Goal: Complete application form: Complete application form

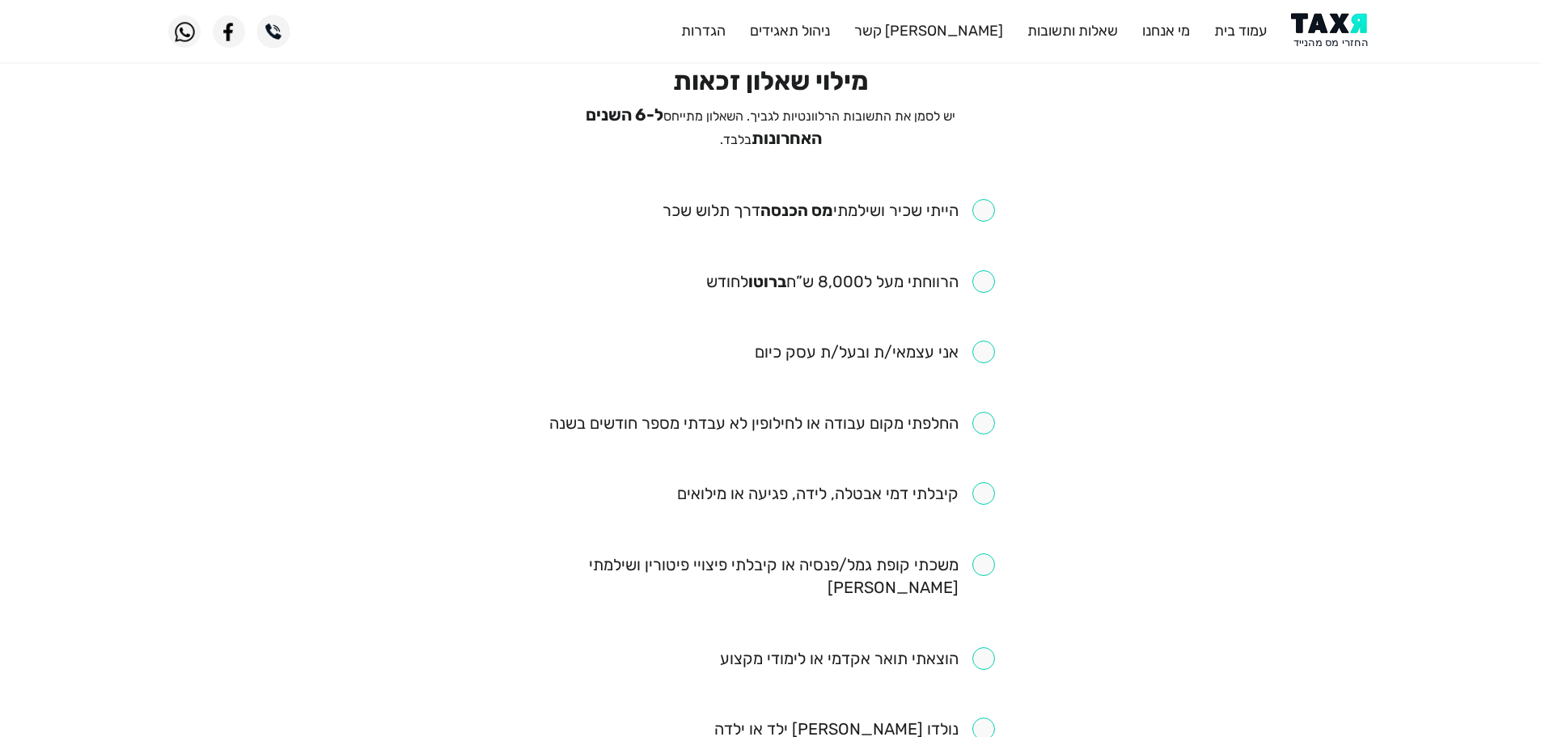
scroll to position [81, 0]
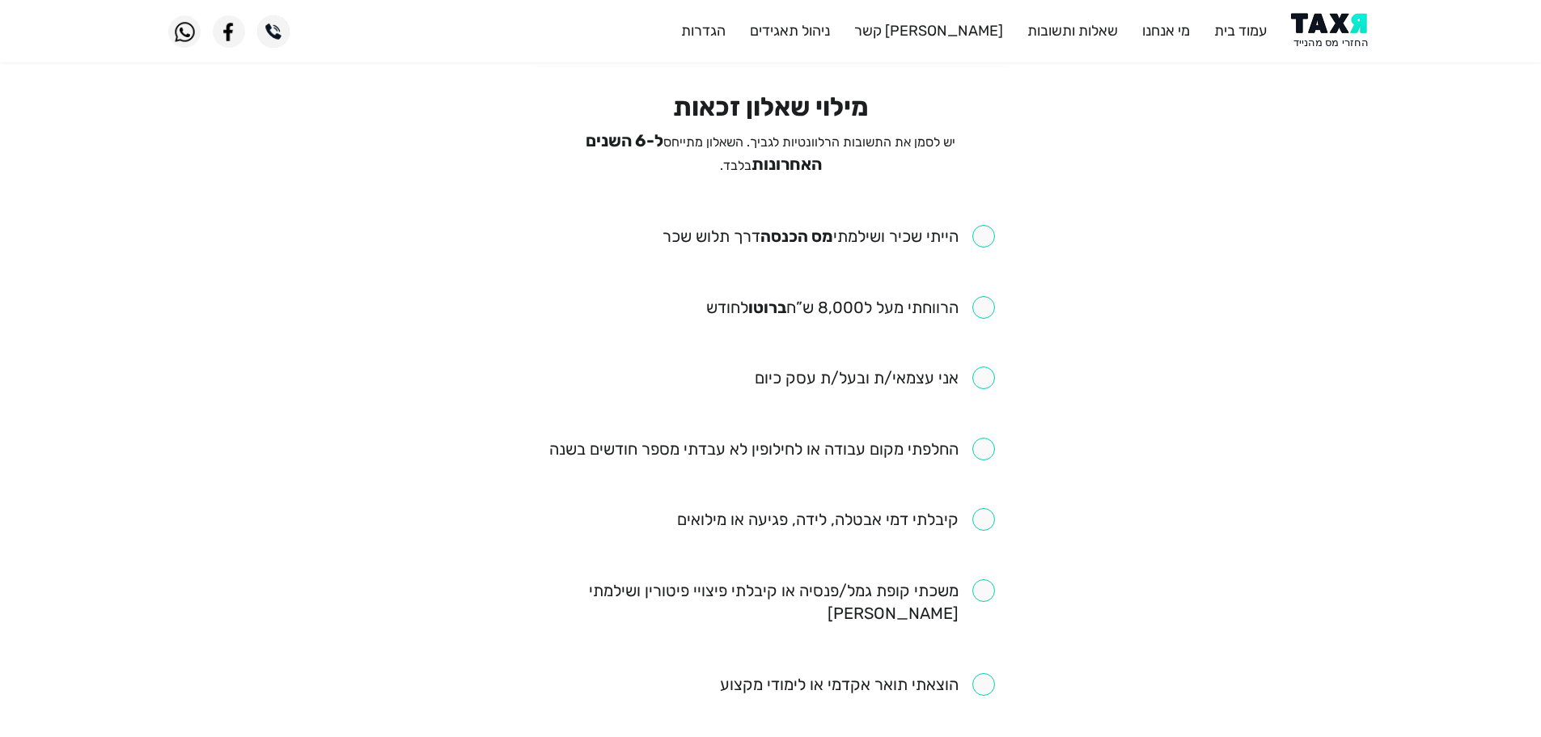
click at [1346, 43] on img at bounding box center [1332, 31] width 82 height 36
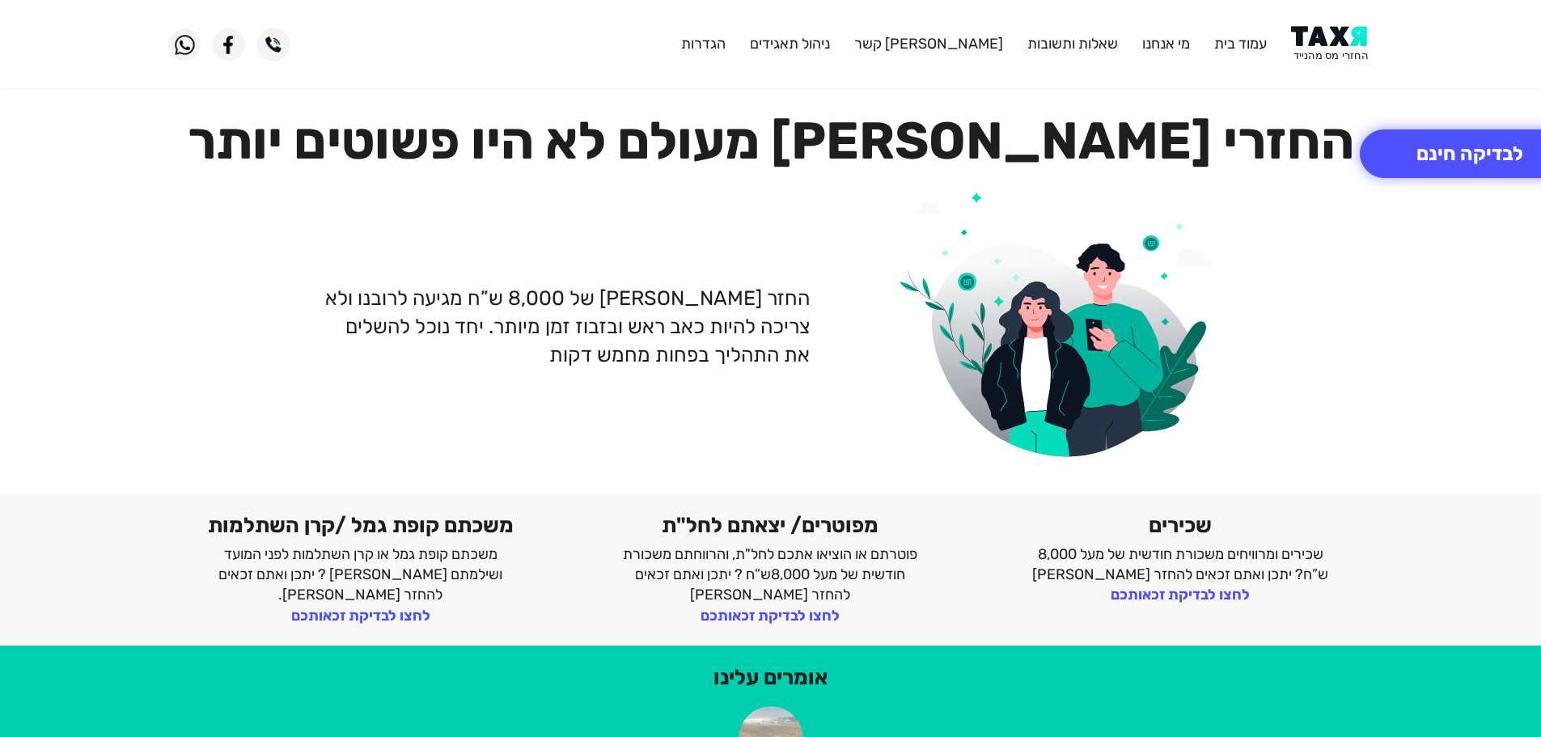
click at [1335, 44] on img at bounding box center [1332, 44] width 82 height 36
click at [1321, 49] on img at bounding box center [1332, 44] width 82 height 36
click at [1496, 146] on button "לבדיקה חינם" at bounding box center [1470, 153] width 220 height 49
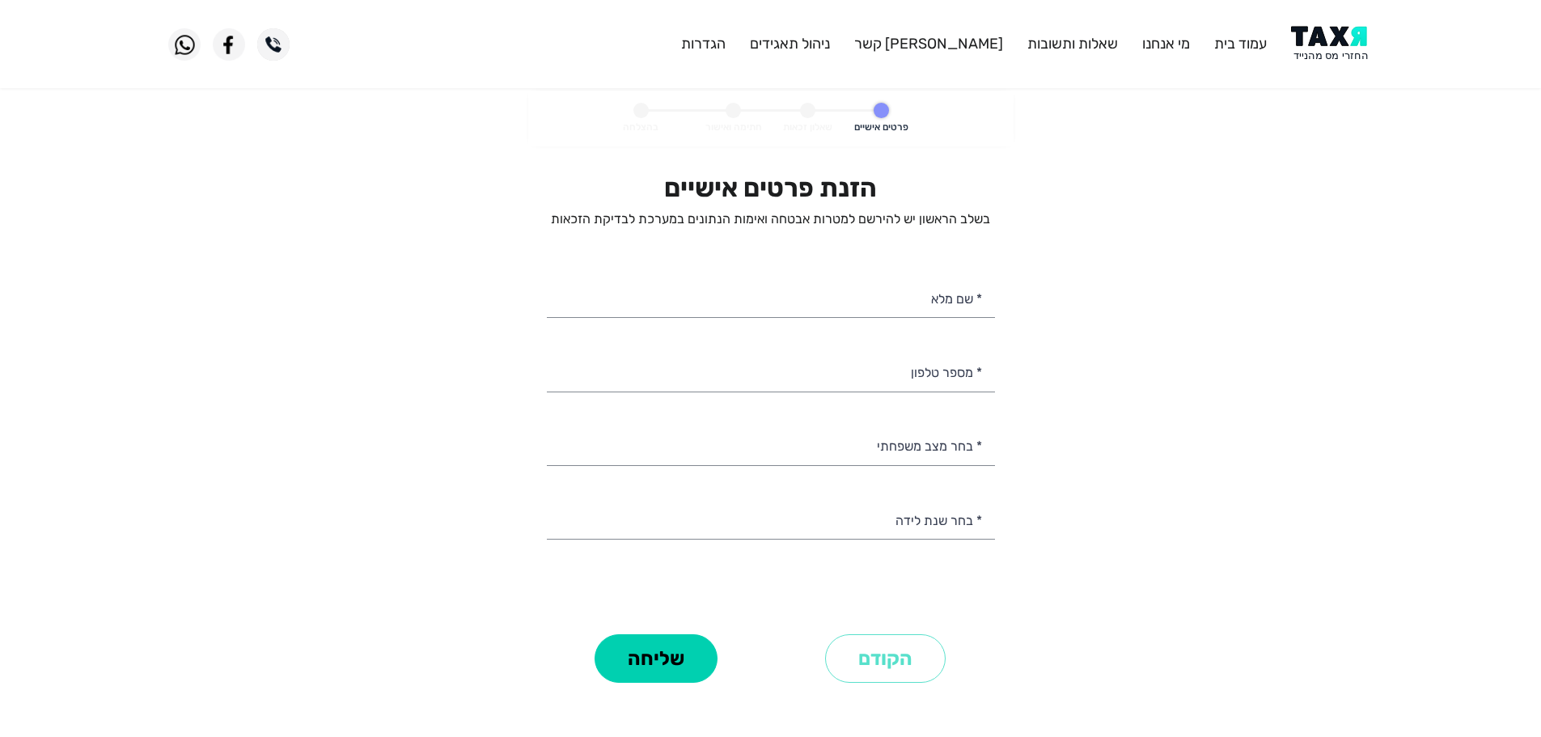
select select
click at [909, 368] on input "* מספר טלפון" at bounding box center [771, 370] width 448 height 41
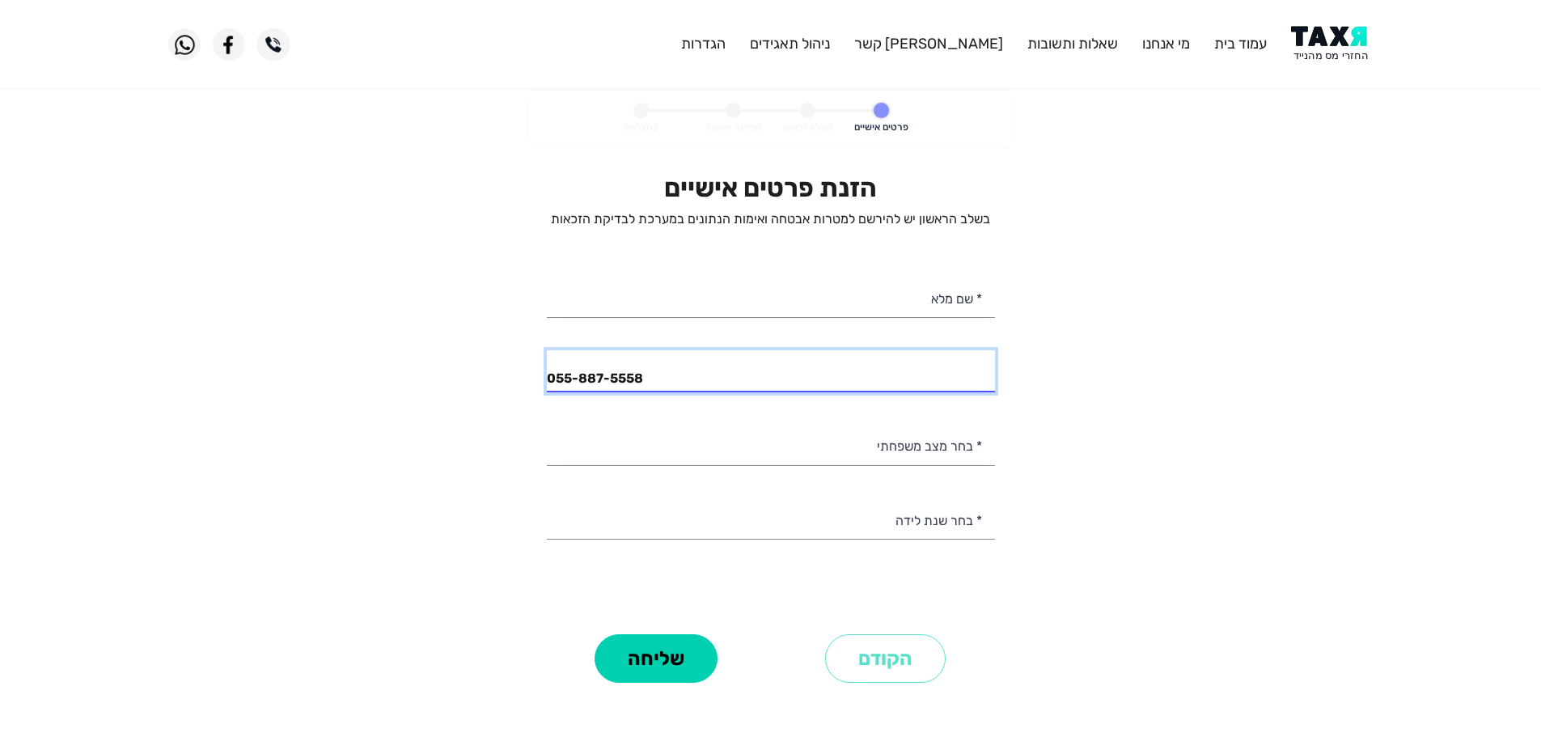
type input "055-887-5558"
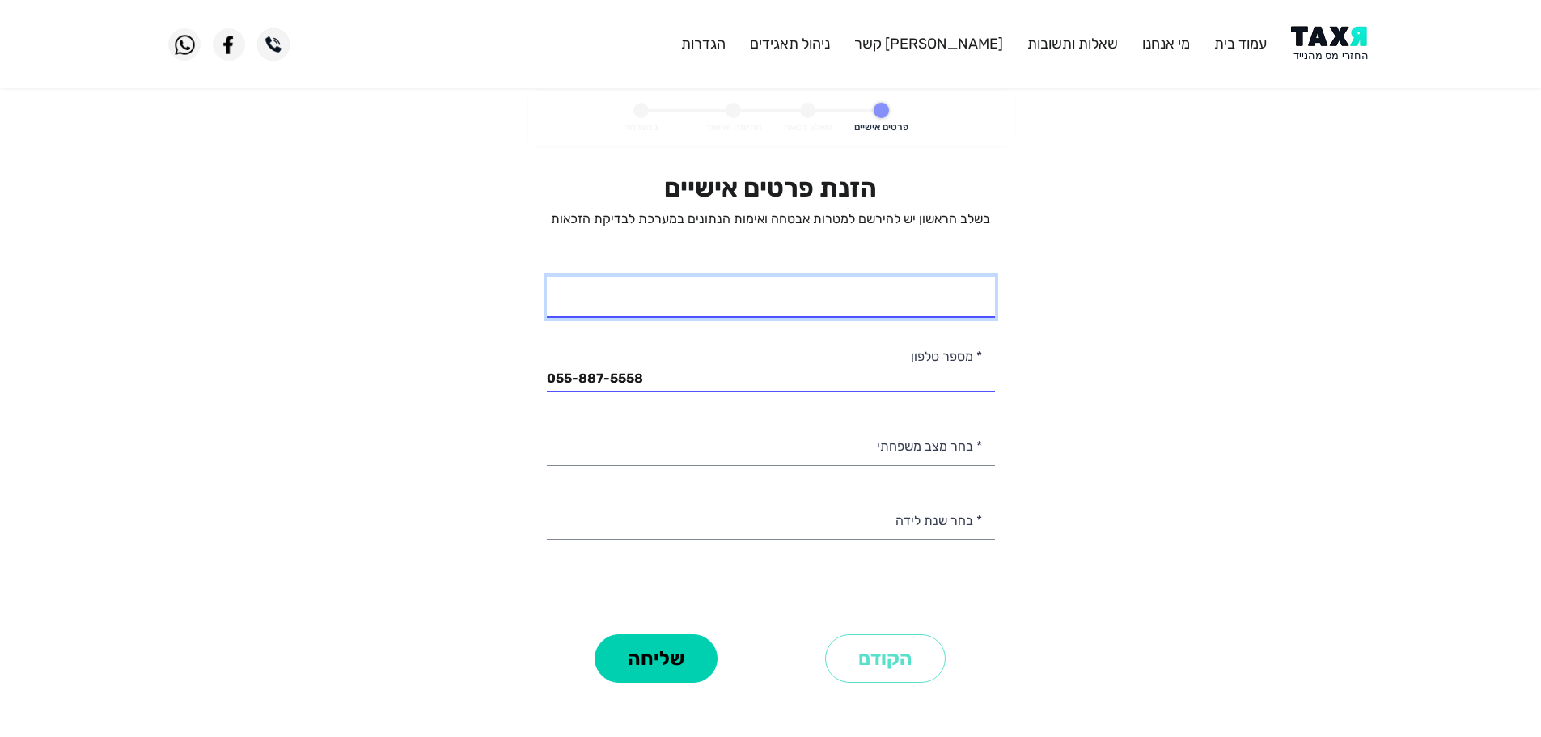
drag, startPoint x: 902, startPoint y: 303, endPoint x: 916, endPoint y: 308, distance: 14.6
click at [908, 306] on input "* שם מלא" at bounding box center [771, 297] width 448 height 41
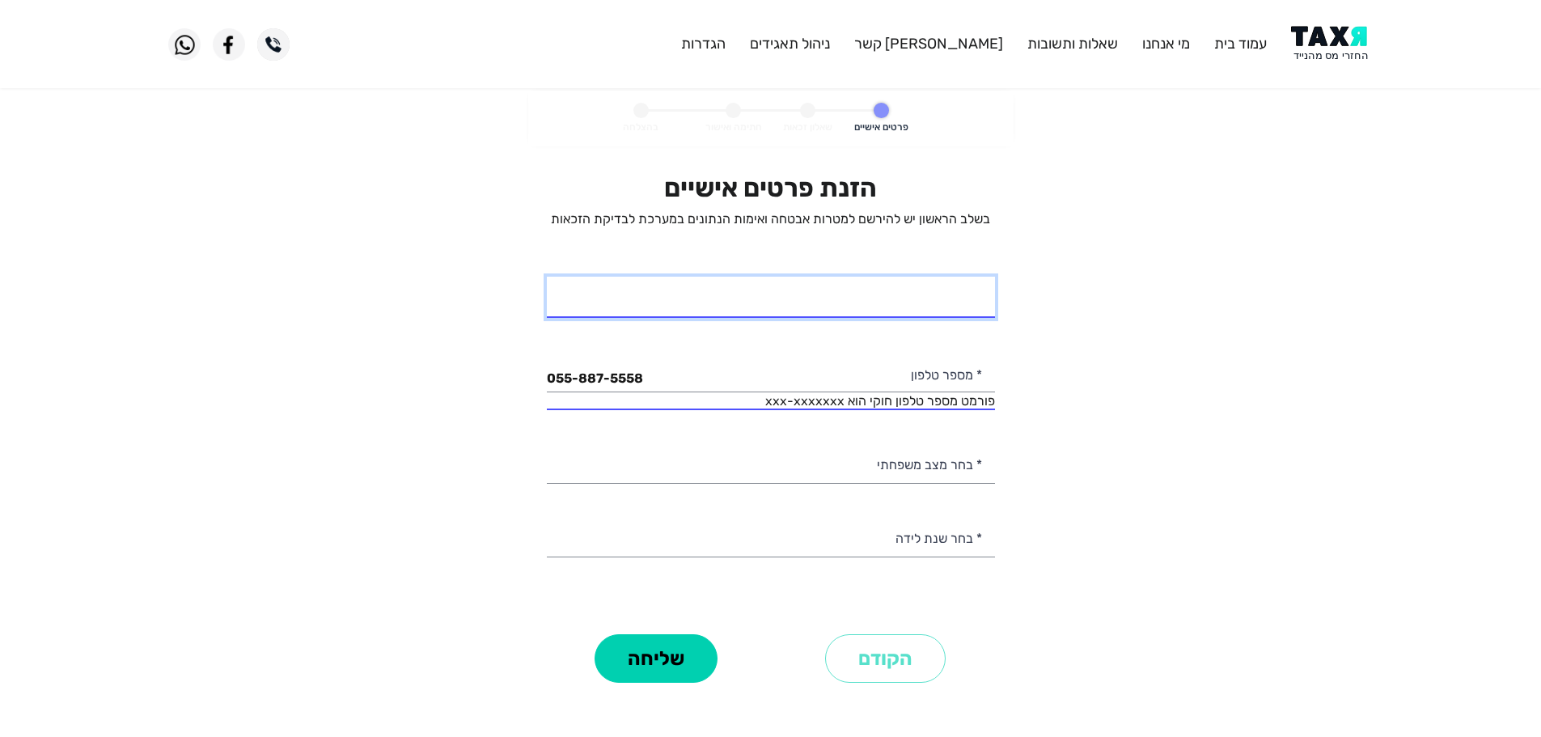
click at [977, 303] on input "* שם מלא" at bounding box center [771, 297] width 448 height 41
type input "שחר"
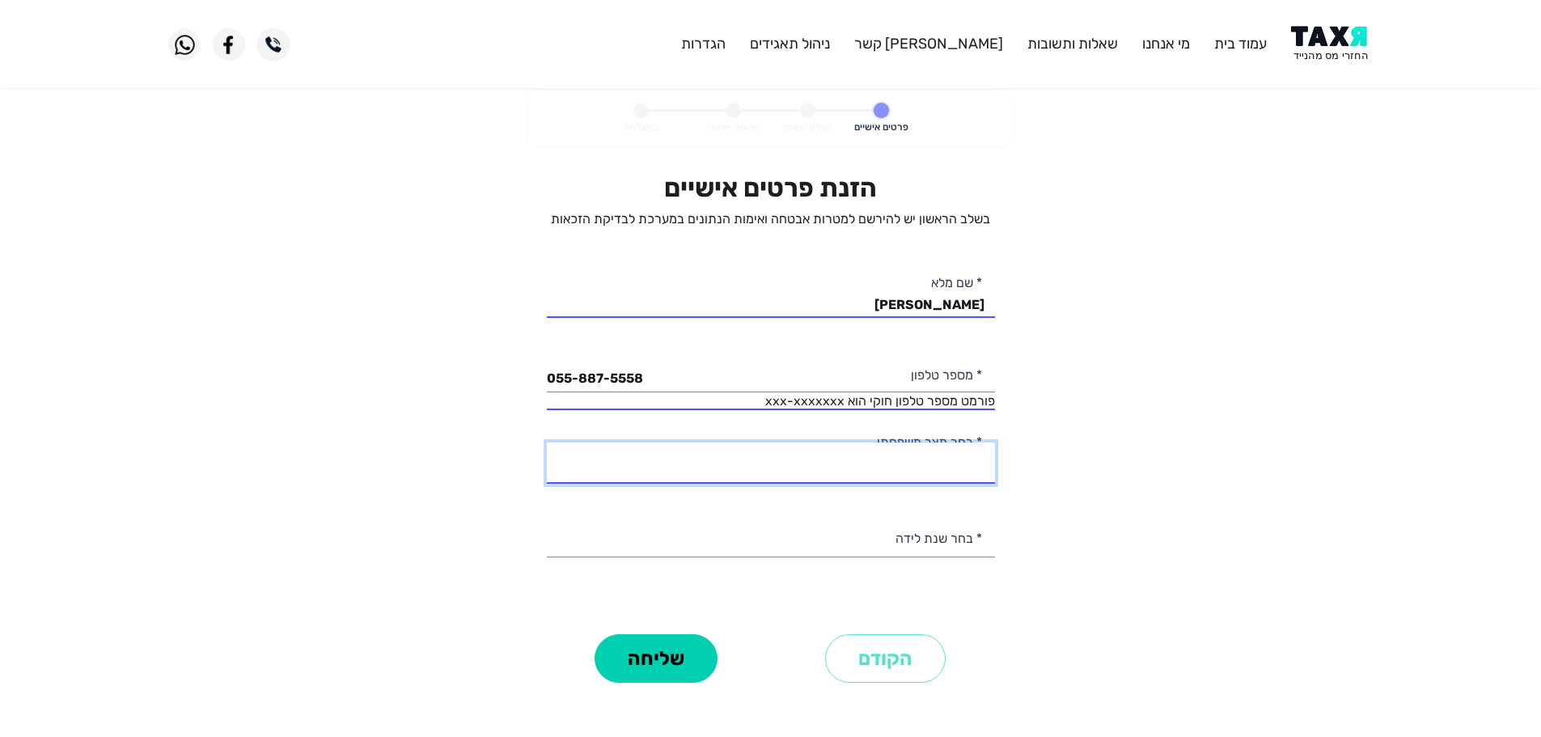
click at [930, 461] on select "רווק/ה נשוי/אה גרוש/ה אלמן/נה" at bounding box center [771, 463] width 448 height 41
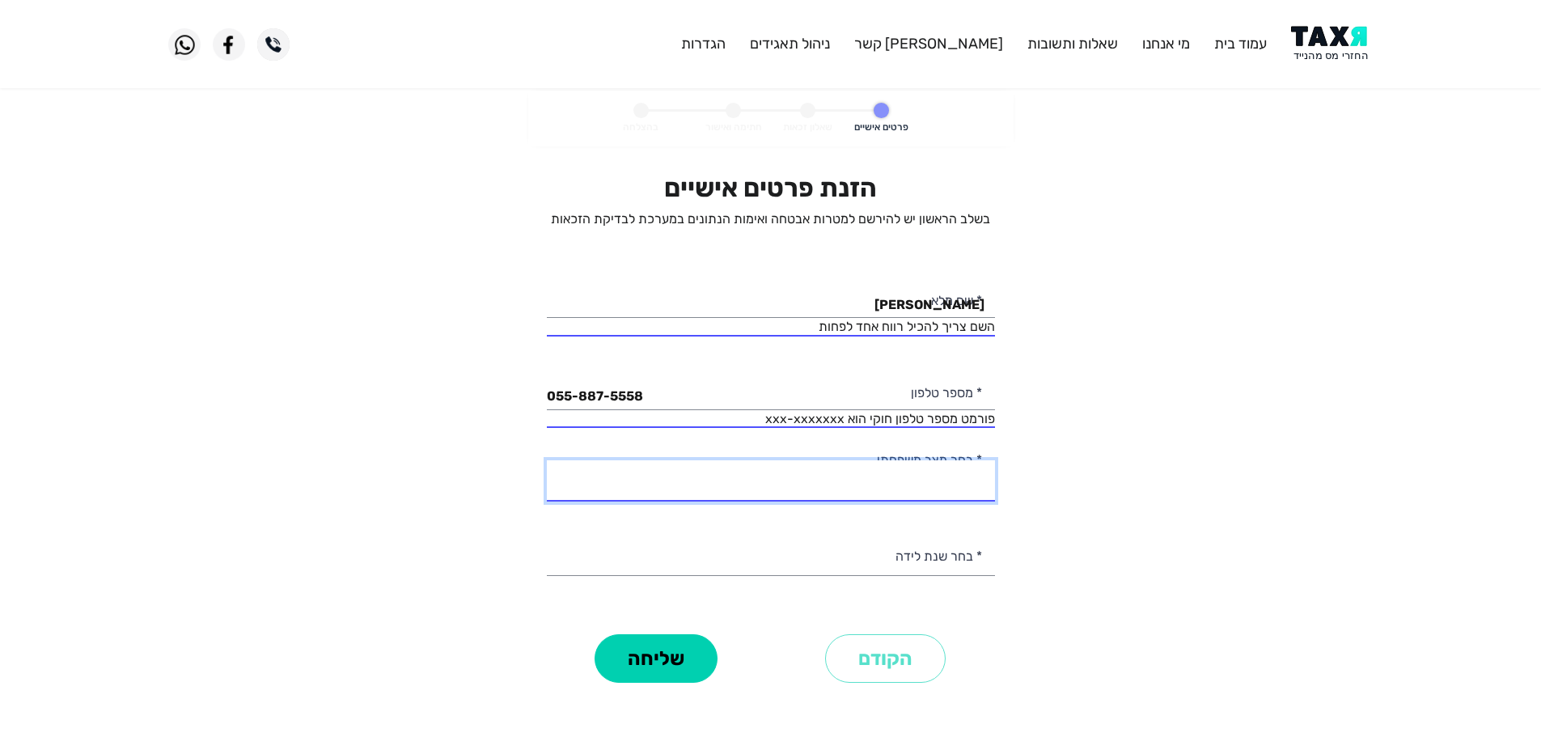
select select "1: Single"
click at [547, 460] on select "רווק/ה נשוי/אה גרוש/ה אלמן/נה" at bounding box center [771, 480] width 448 height 41
click at [901, 309] on input "שחר" at bounding box center [771, 297] width 448 height 41
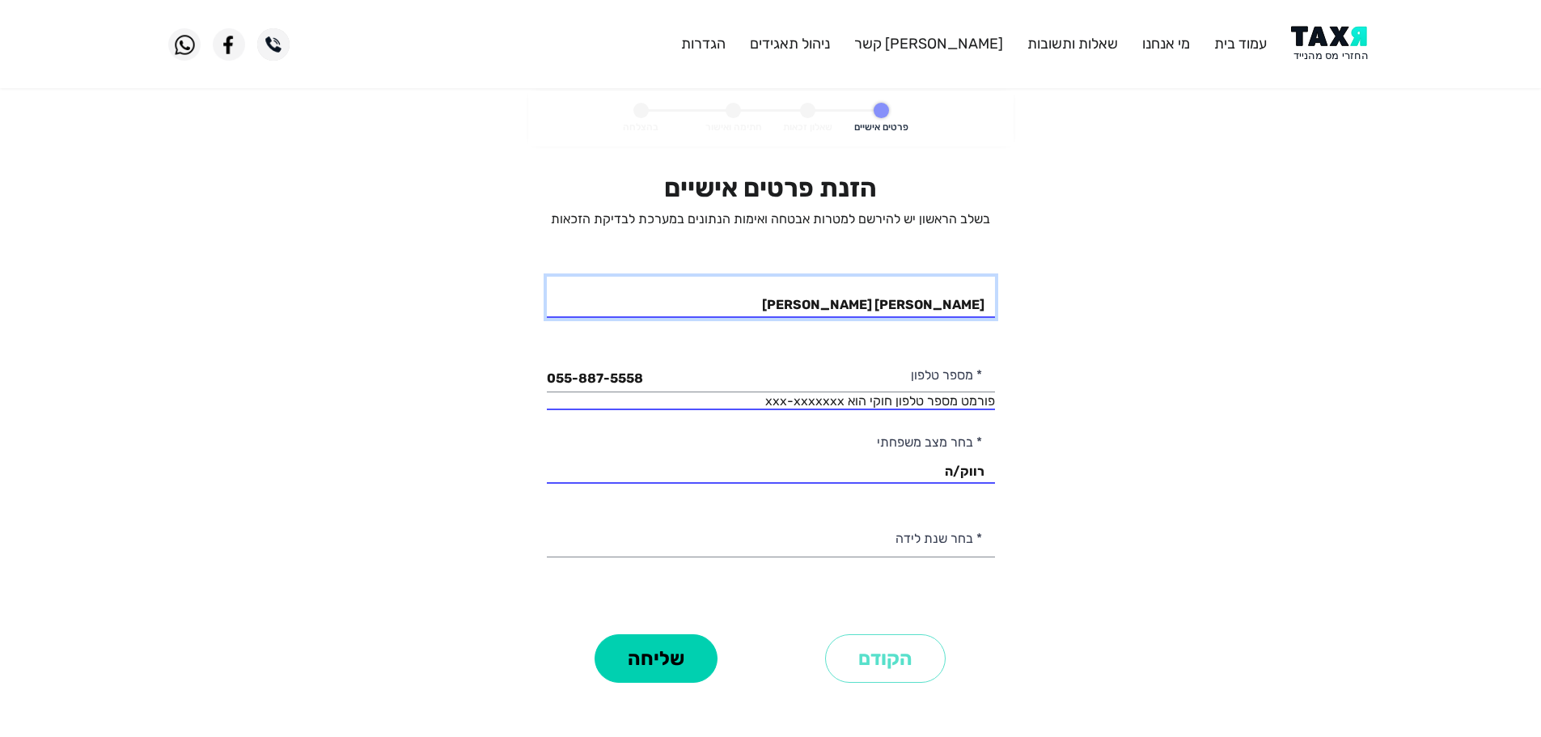
type input "שחר רחל יצחק"
click at [916, 534] on select "2003 2002 2001 2000 1999 1998 1997 1996 1995 1994 1993 1992 1991 1990 1989 1988…" at bounding box center [771, 536] width 448 height 41
select select "1: 2003"
click at [547, 516] on select "2003 2002 2001 2000 1999 1998 1997 1996 1995 1994 1993 1992 1991 1990 1989 1988…" at bounding box center [771, 536] width 448 height 41
click at [646, 680] on button "שליחה" at bounding box center [656, 658] width 123 height 49
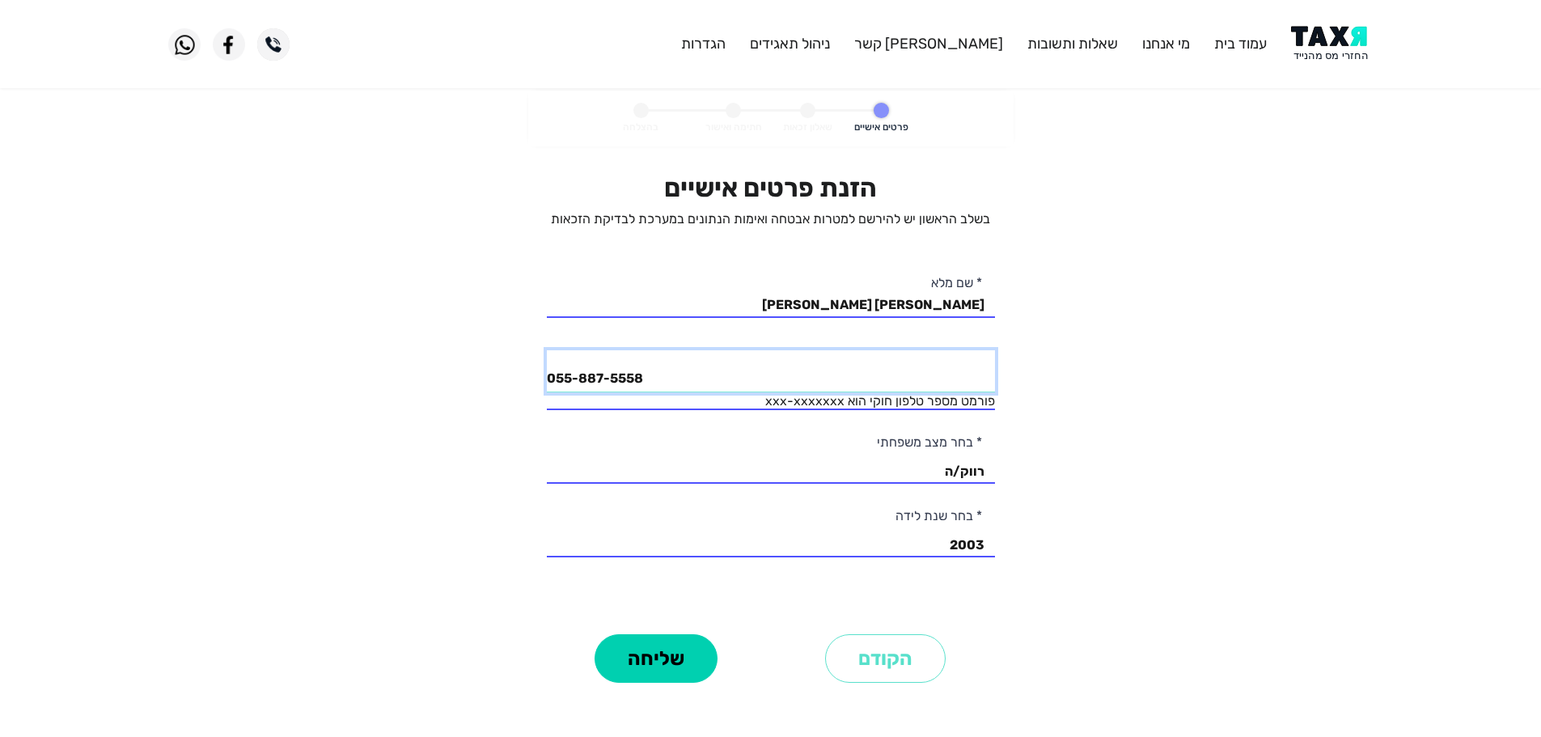
click at [663, 386] on input "055-887-5558" at bounding box center [771, 370] width 448 height 41
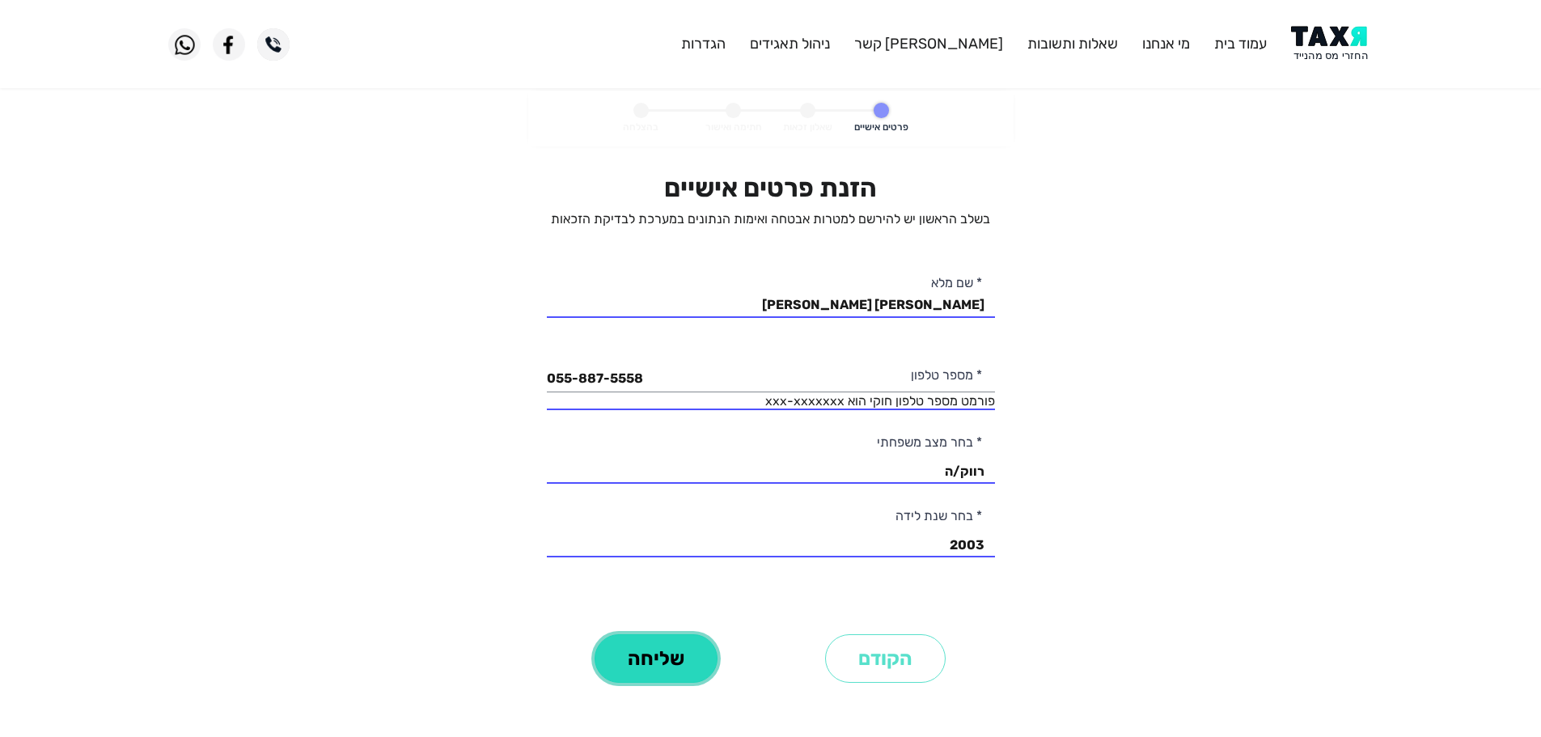
click at [659, 661] on button "שליחה" at bounding box center [656, 658] width 123 height 49
click at [753, 395] on div "055-887-5558 פורמט מספר טלפון חוקי הוא xxx-xxxxxxx * מספר טלפון" at bounding box center [771, 380] width 448 height 60
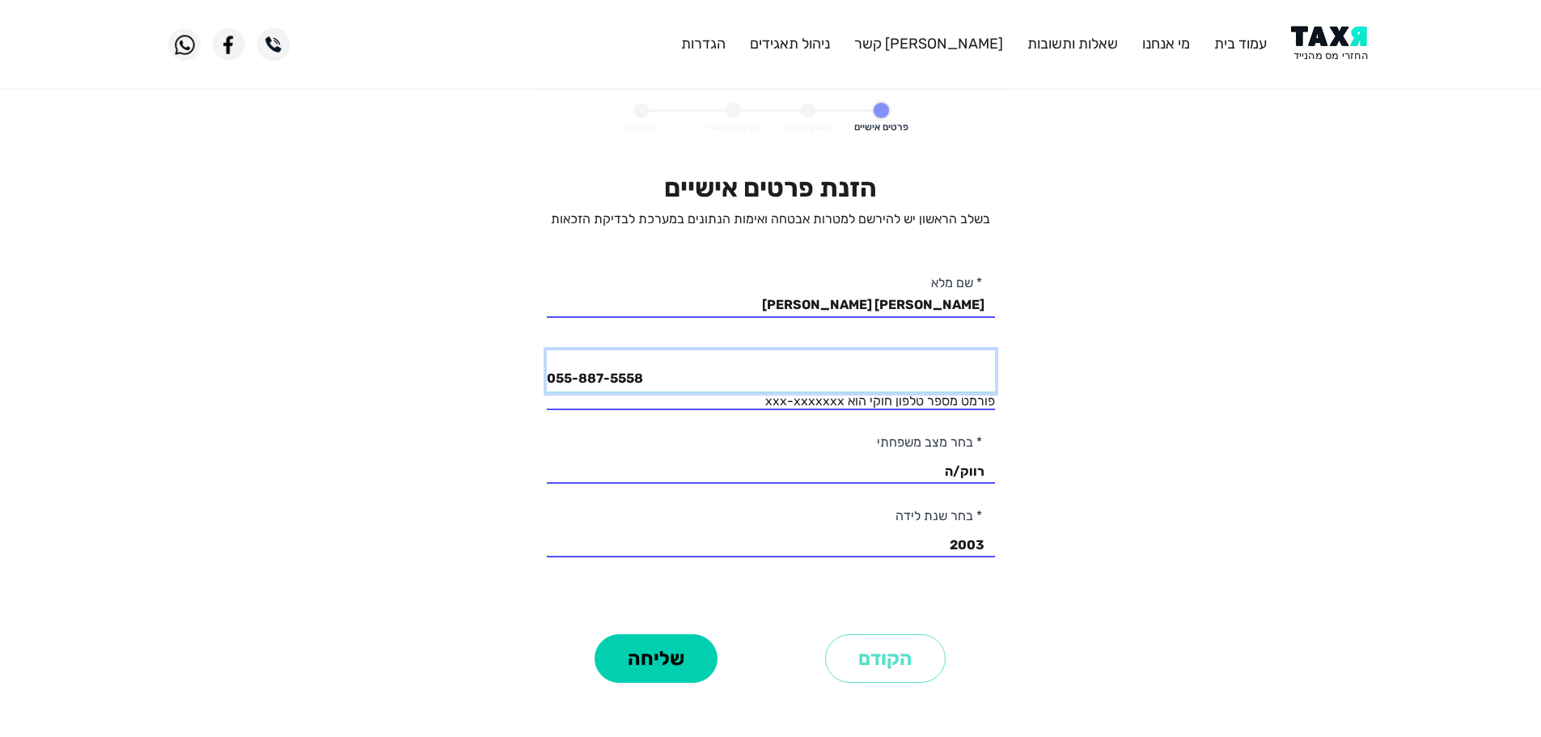
click at [749, 367] on input "055-887-5558" at bounding box center [771, 370] width 448 height 41
click at [744, 371] on input "055-887-5558" at bounding box center [771, 370] width 448 height 41
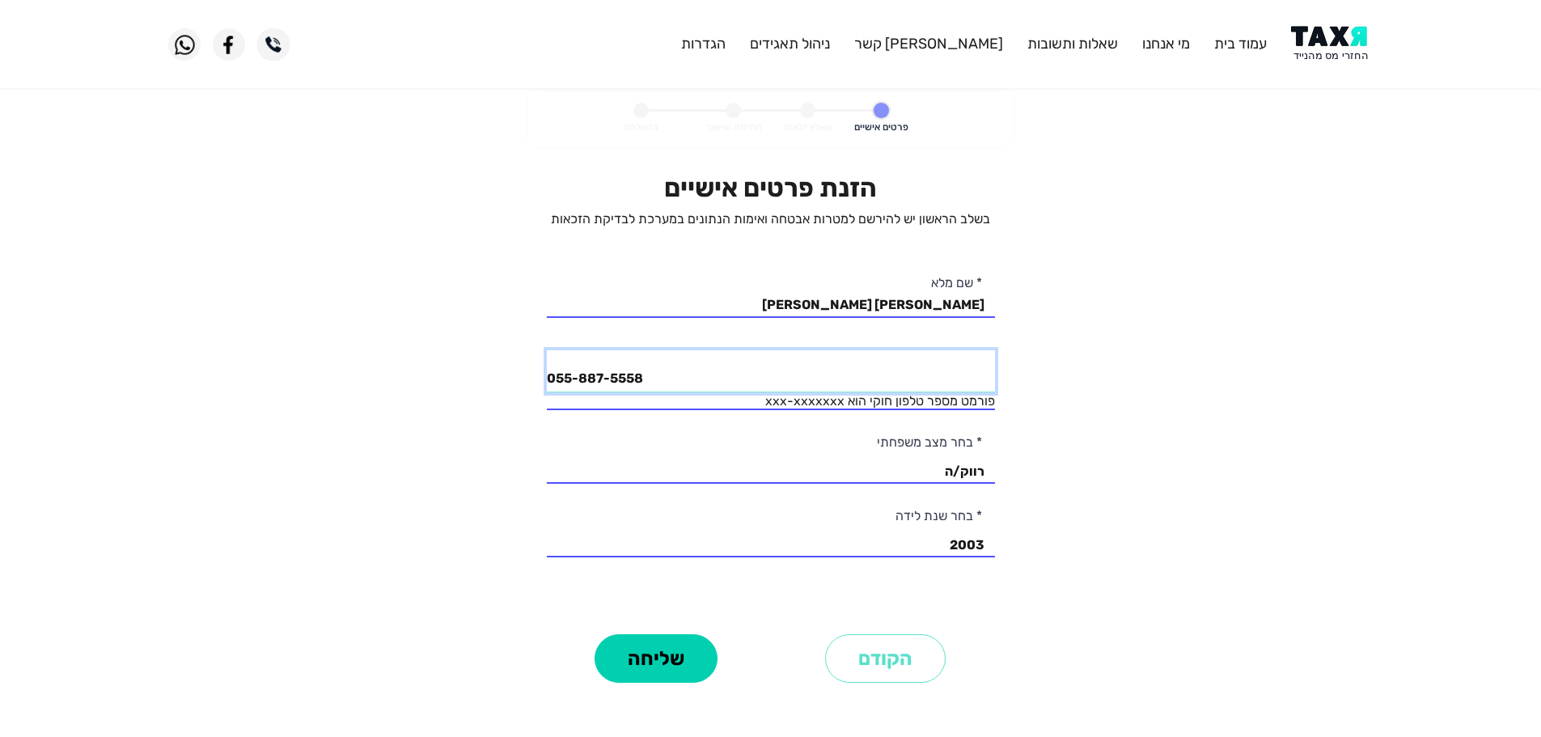
drag, startPoint x: 744, startPoint y: 371, endPoint x: 384, endPoint y: 371, distance: 360.9
click at [405, 379] on personal-details "פרטים אישיים שאלון זכאות חתימה ואישור בהצלחה הזנת פרטים אישיים בשלב הראשון יש ל…" at bounding box center [770, 412] width 1541 height 642
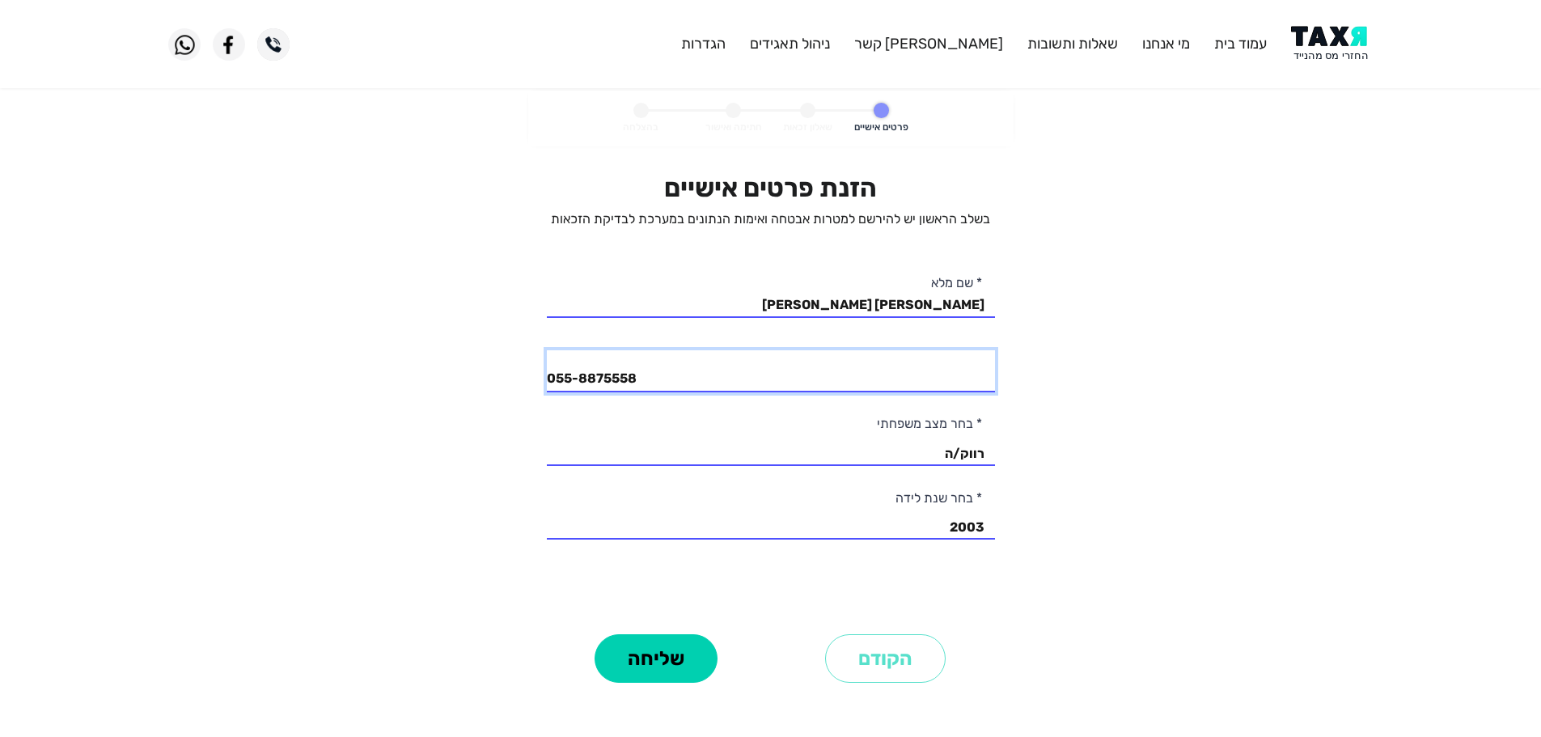
type input "055-8875558"
click at [668, 633] on div "שליחה" at bounding box center [656, 658] width 229 height 58
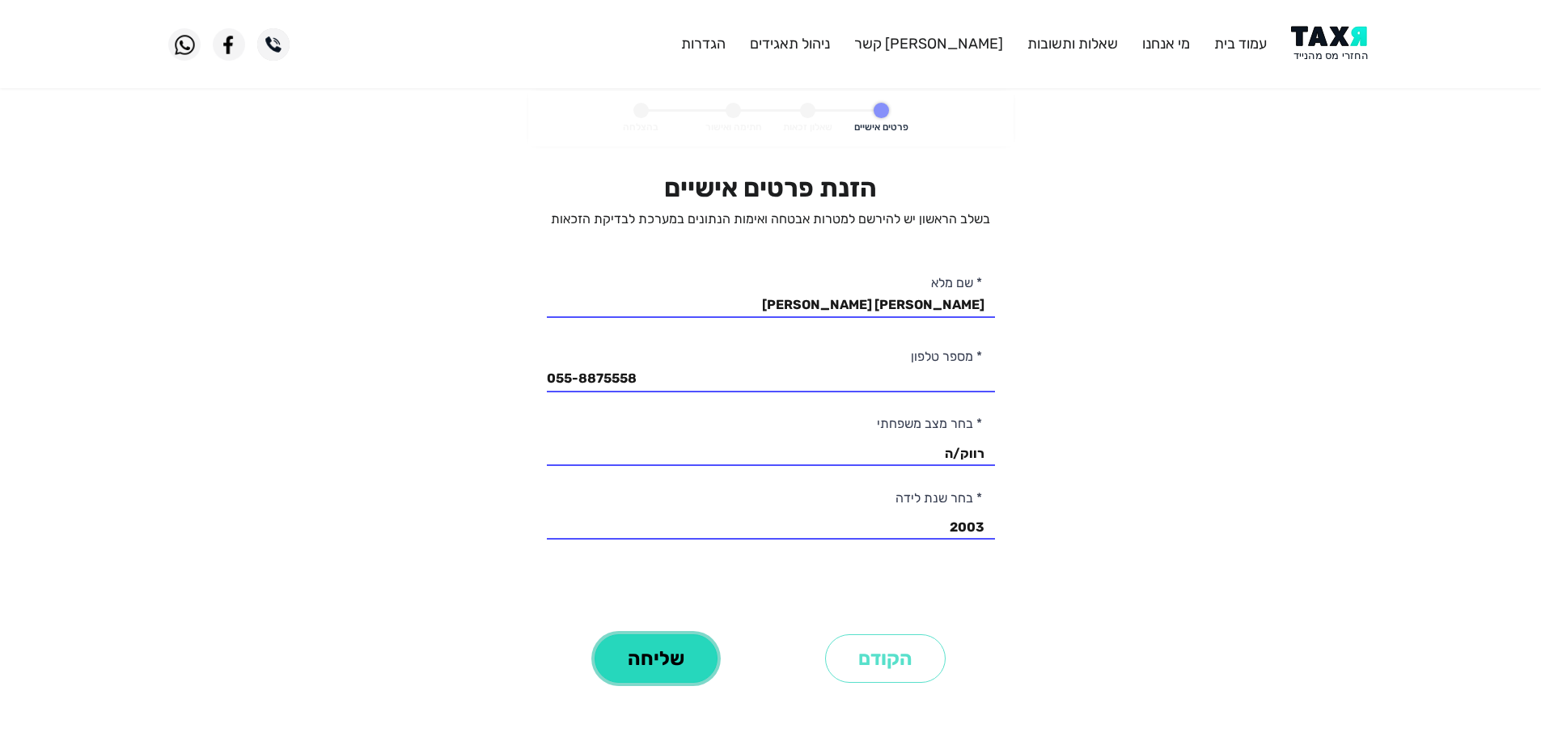
click at [668, 653] on button "שליחה" at bounding box center [656, 658] width 123 height 49
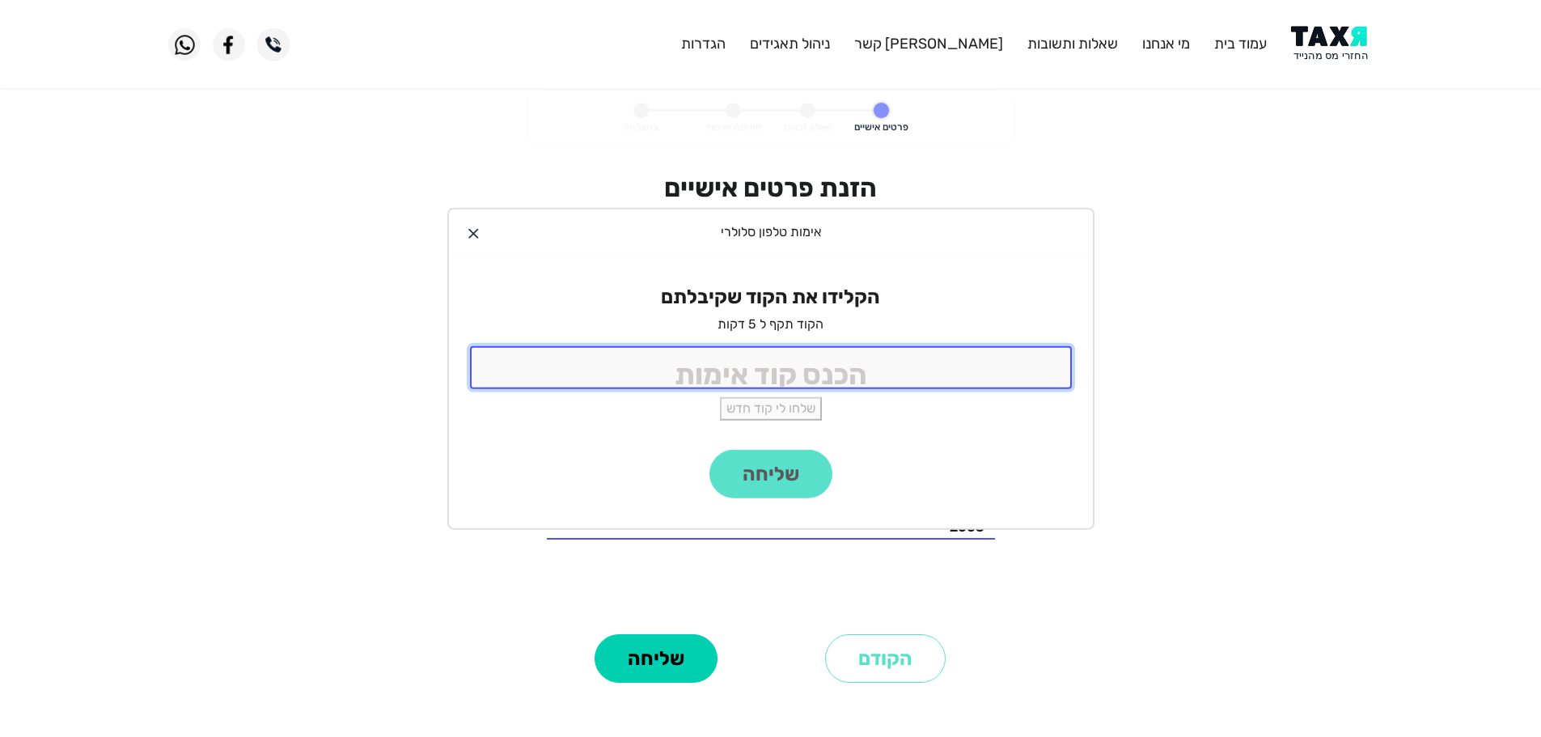
click at [893, 367] on input "tel" at bounding box center [771, 367] width 602 height 43
type input "9988"
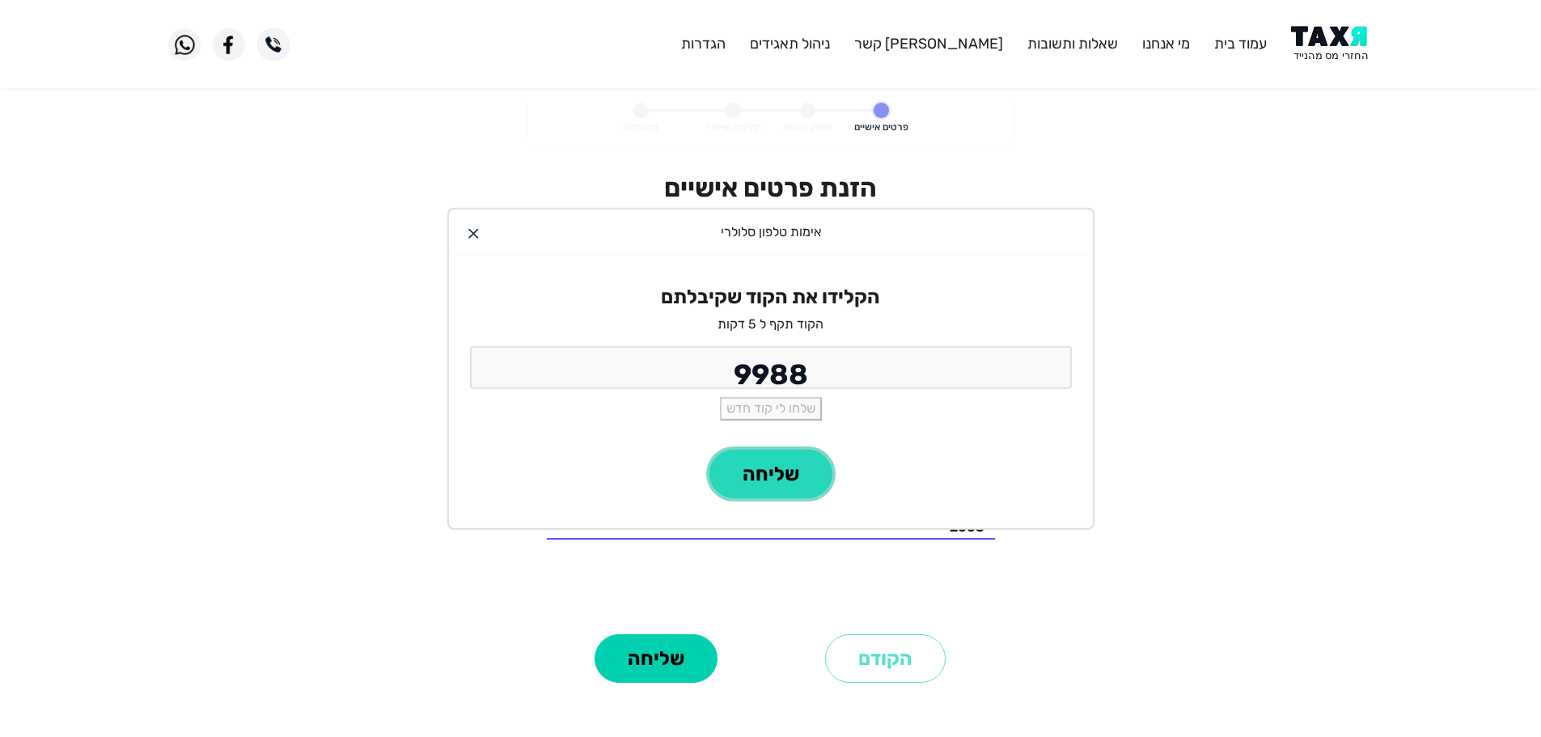
click at [812, 458] on button "שליחה" at bounding box center [771, 474] width 123 height 49
